Goal: Navigation & Orientation: Find specific page/section

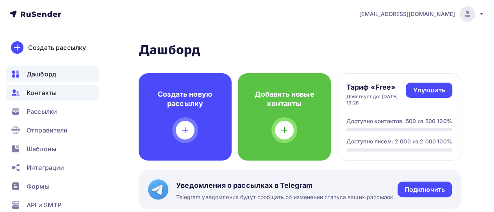
click at [48, 92] on span "Контакты" at bounding box center [42, 92] width 30 height 9
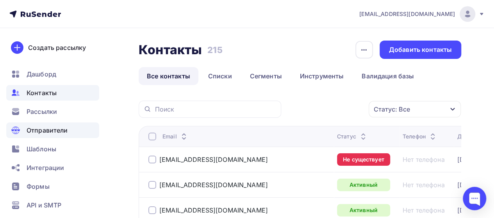
click at [50, 129] on span "Отправители" at bounding box center [47, 130] width 41 height 9
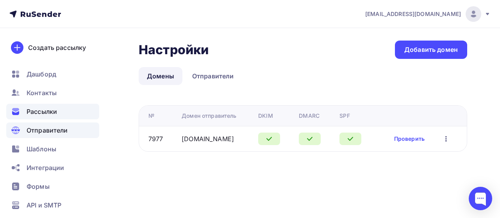
click at [50, 114] on span "Рассылки" at bounding box center [42, 111] width 30 height 9
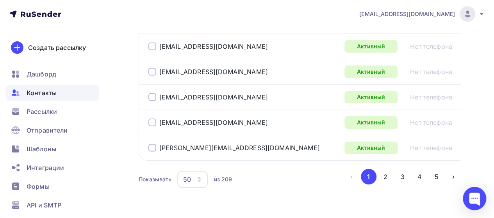
scroll to position [1398, 0]
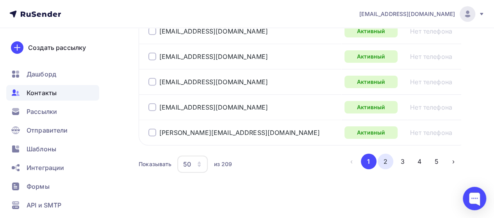
click at [386, 157] on button "2" at bounding box center [385, 162] width 16 height 16
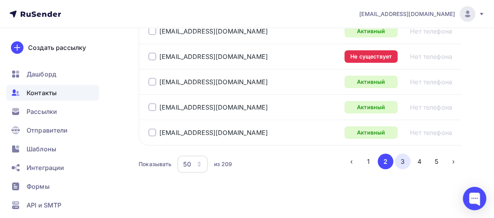
click at [402, 157] on button "3" at bounding box center [403, 162] width 16 height 16
